Goal: Task Accomplishment & Management: Manage account settings

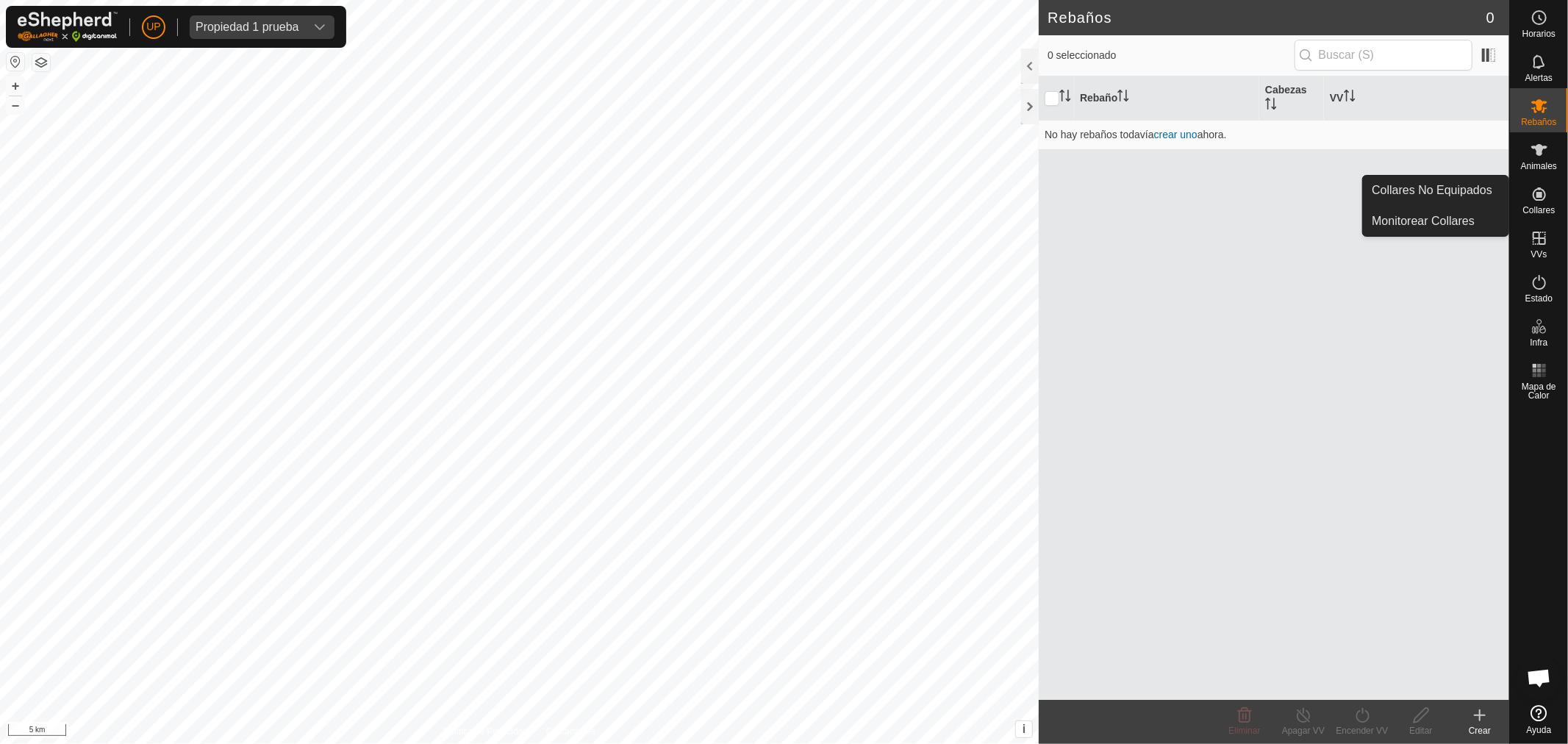
click at [1533, 184] on es-neckbands-svg-icon at bounding box center [1540, 193] width 27 height 23
click at [1555, 206] on span "Collares" at bounding box center [1539, 210] width 32 height 9
click at [1468, 199] on link "Collares No Equipados" at bounding box center [1436, 190] width 146 height 29
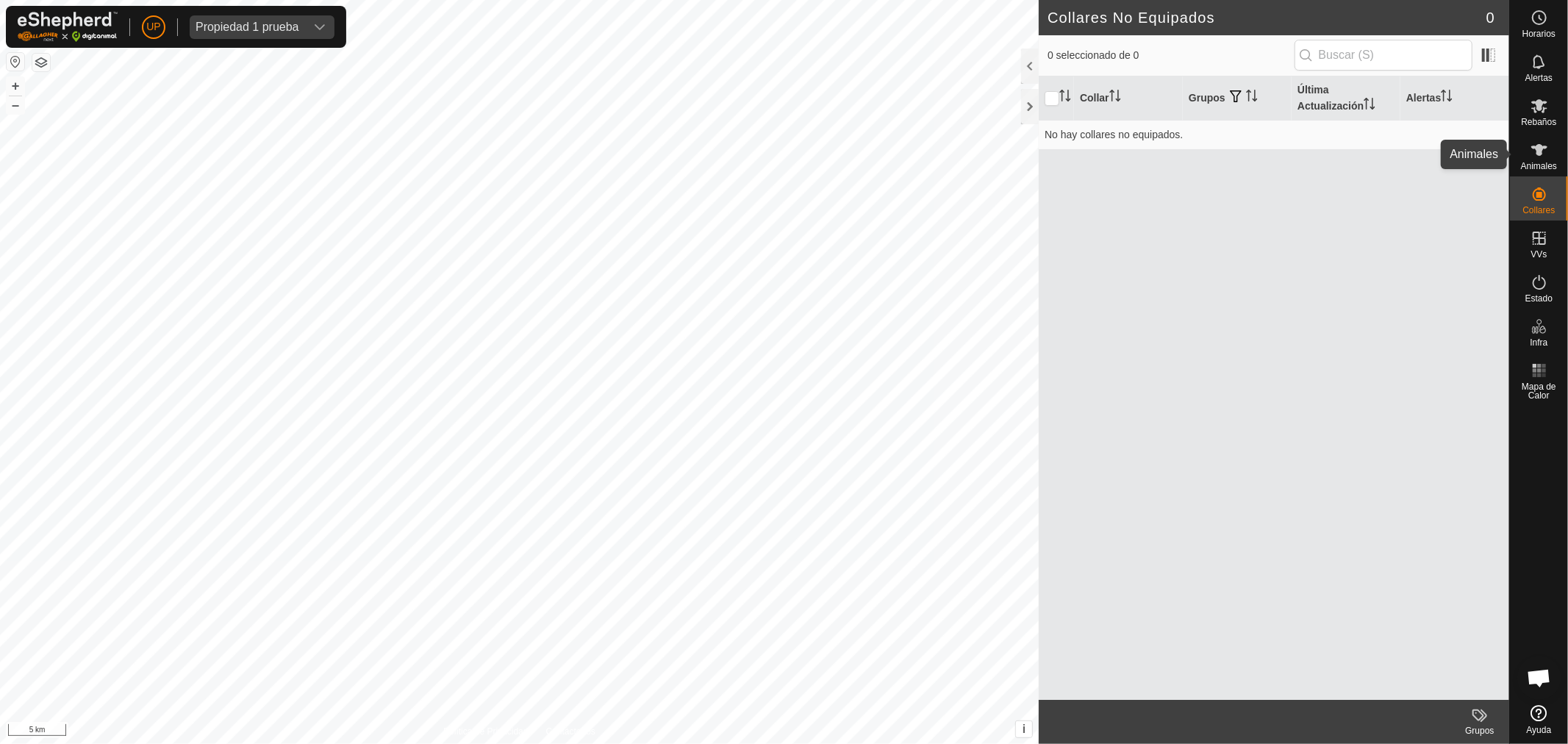
click at [1527, 157] on es-animals-svg-icon at bounding box center [1540, 150] width 27 height 23
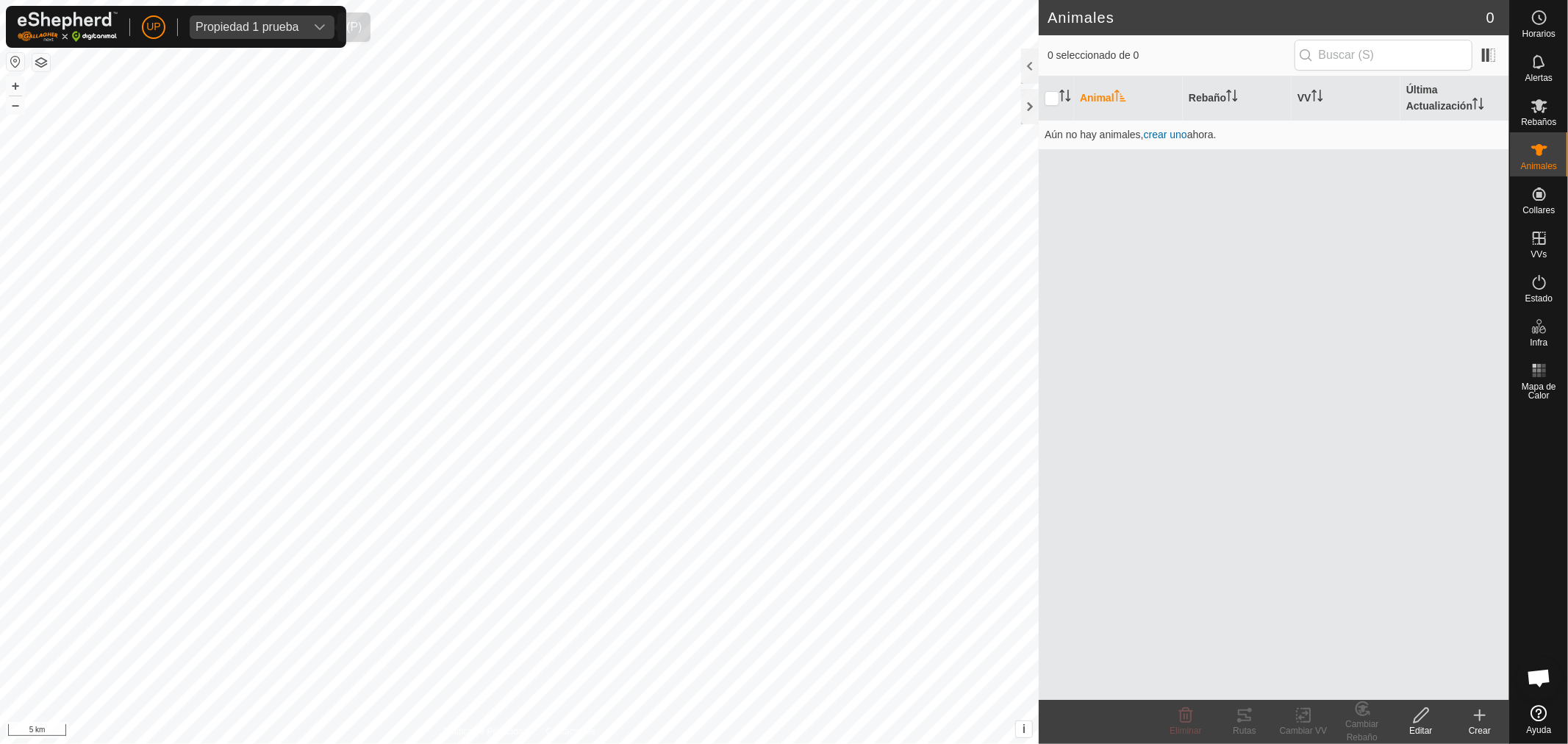
click at [329, 23] on div "dropdown trigger" at bounding box center [319, 27] width 29 height 23
click at [137, 26] on div "UP Mi Cuenta Ajustes Cerrar sesión Propiedad 1 prueba Borrar_2 - Propiedad 1 pr…" at bounding box center [175, 27] width 340 height 42
click at [142, 27] on p-avatar "UP" at bounding box center [153, 27] width 23 height 23
click at [184, 123] on link "Cerrar sesión" at bounding box center [222, 115] width 146 height 23
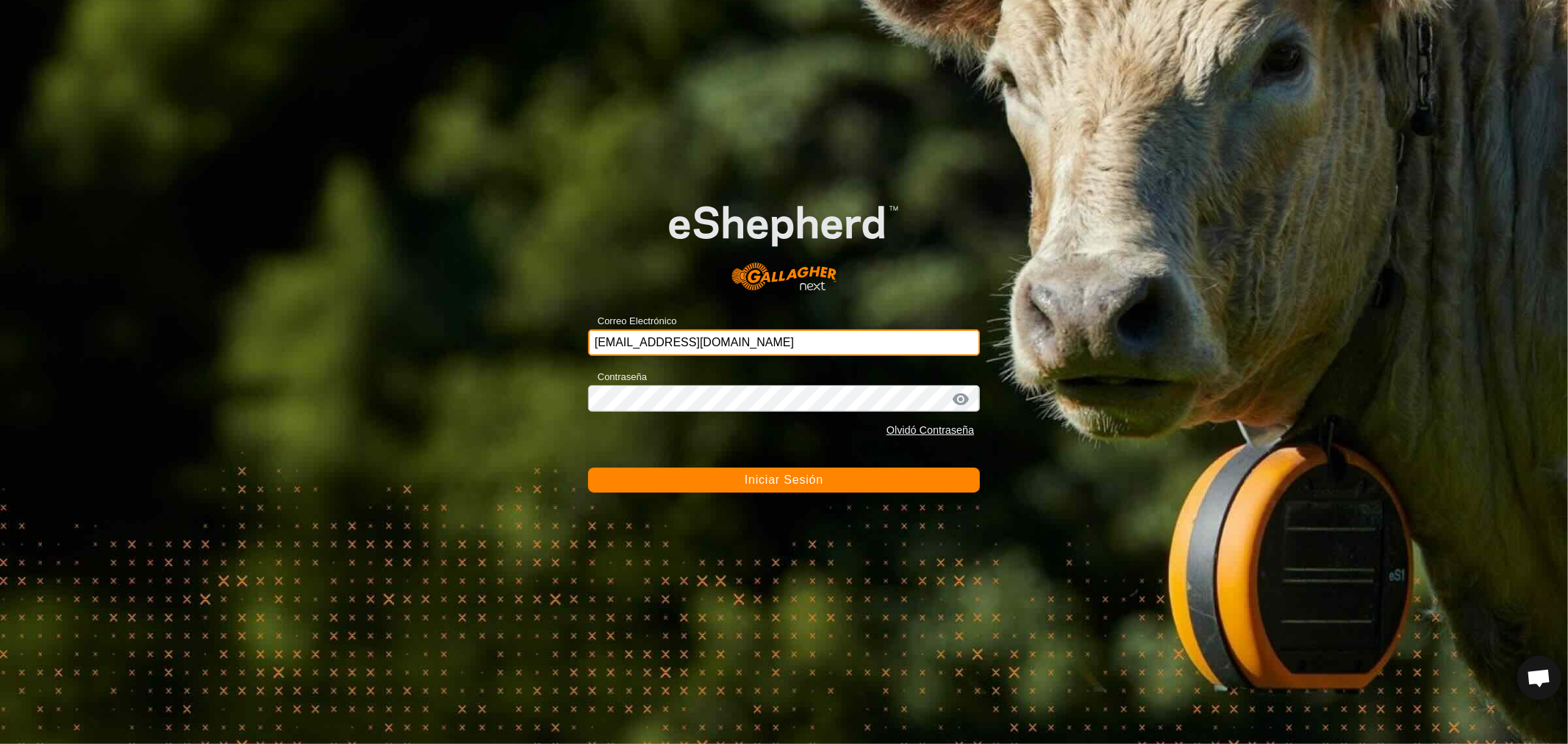
click at [633, 348] on input "[EMAIL_ADDRESS][DOMAIN_NAME]" at bounding box center [784, 342] width 392 height 27
paste input "[EMAIL_ADDRESS][DOMAIN_NAME]"
type input "[EMAIL_ADDRESS][DOMAIN_NAME]"
